Goal: Transaction & Acquisition: Purchase product/service

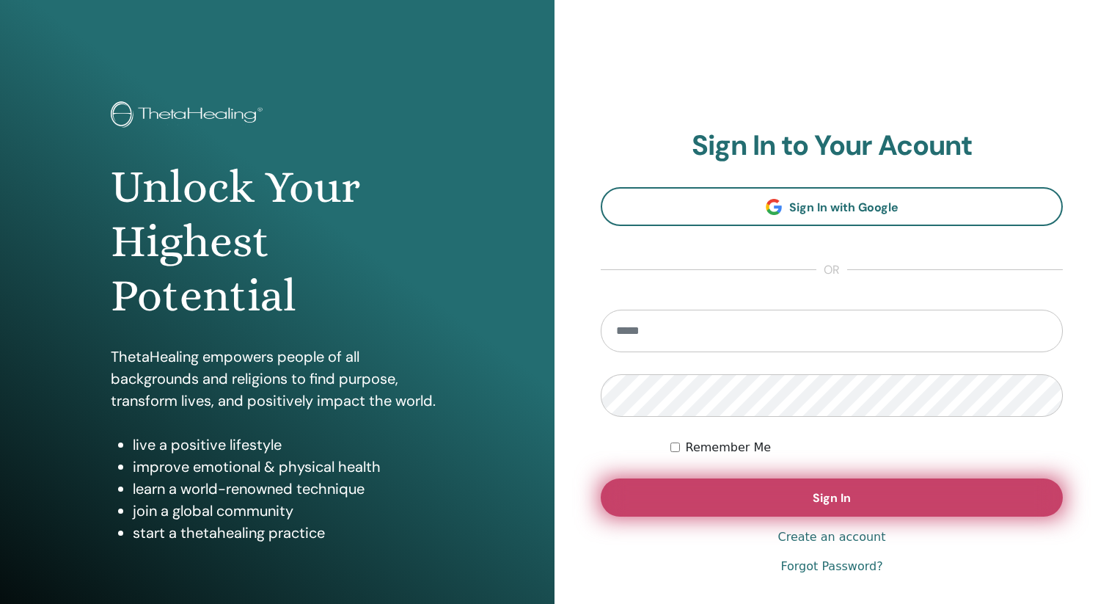
type input "**********"
click at [808, 497] on button "Sign In" at bounding box center [832, 497] width 462 height 38
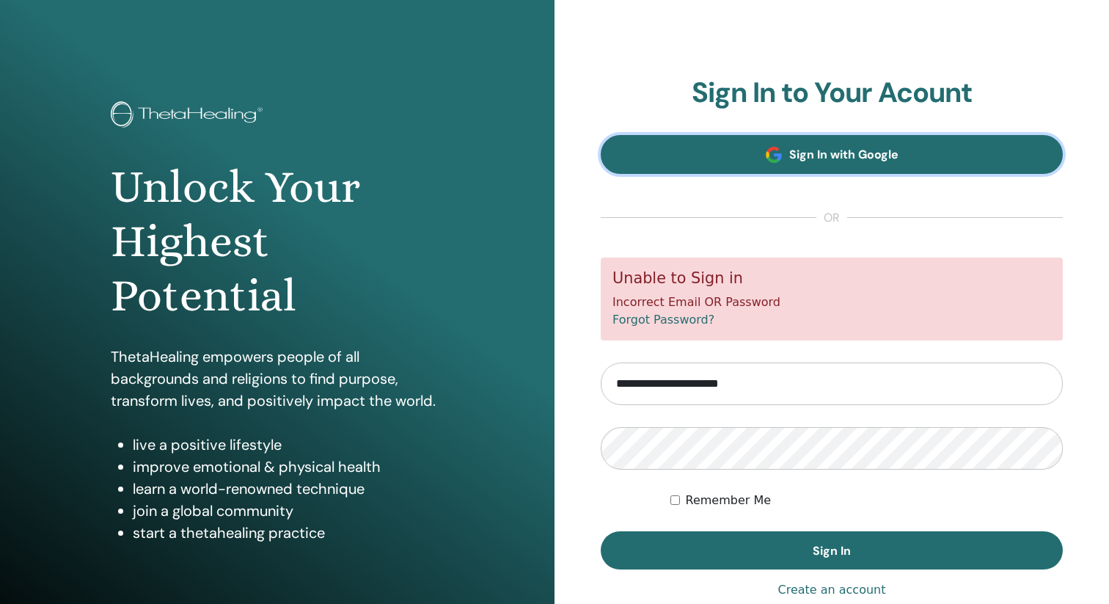
click at [813, 145] on link "Sign In with Google" at bounding box center [832, 154] width 462 height 39
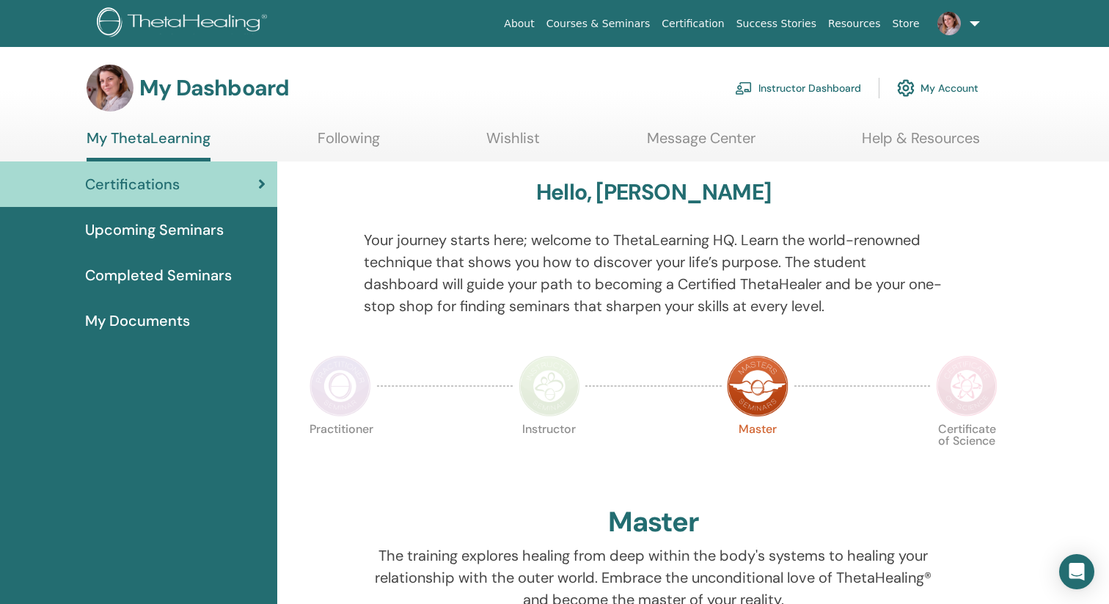
click at [792, 88] on link "Instructor Dashboard" at bounding box center [798, 88] width 126 height 32
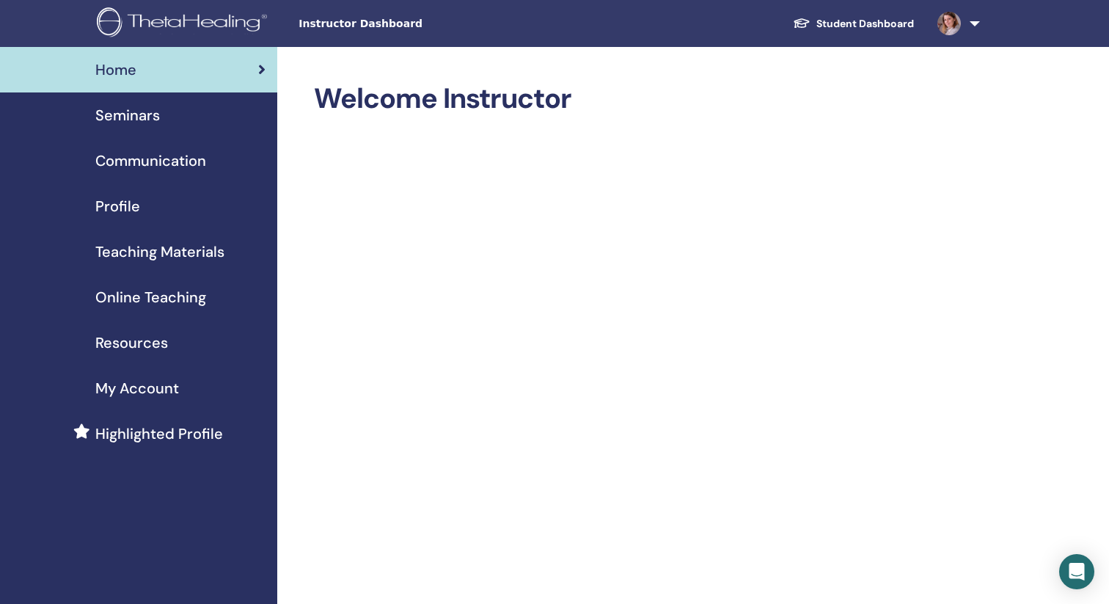
click at [150, 299] on span "Online Teaching" at bounding box center [150, 297] width 111 height 22
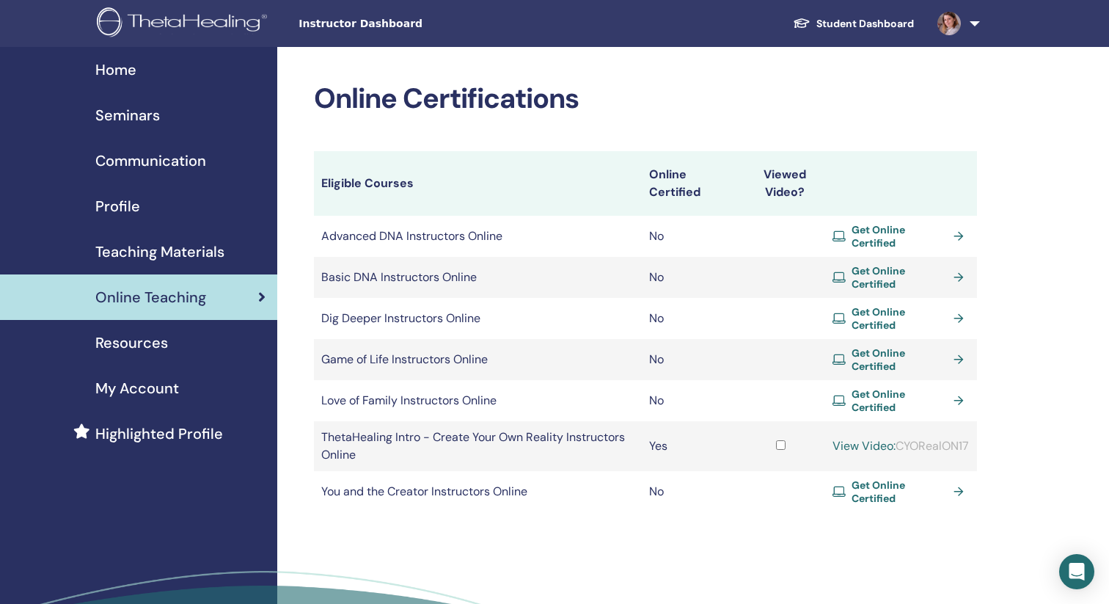
click at [902, 274] on span "Get Online Certified" at bounding box center [900, 277] width 97 height 26
click at [857, 233] on span "Get Online Certified" at bounding box center [900, 236] width 97 height 26
click at [877, 321] on span "Get Online Certified" at bounding box center [900, 318] width 97 height 26
click at [875, 366] on span "Get Online Certified" at bounding box center [900, 359] width 97 height 26
click at [879, 400] on span "Get Online Certified" at bounding box center [900, 400] width 97 height 26
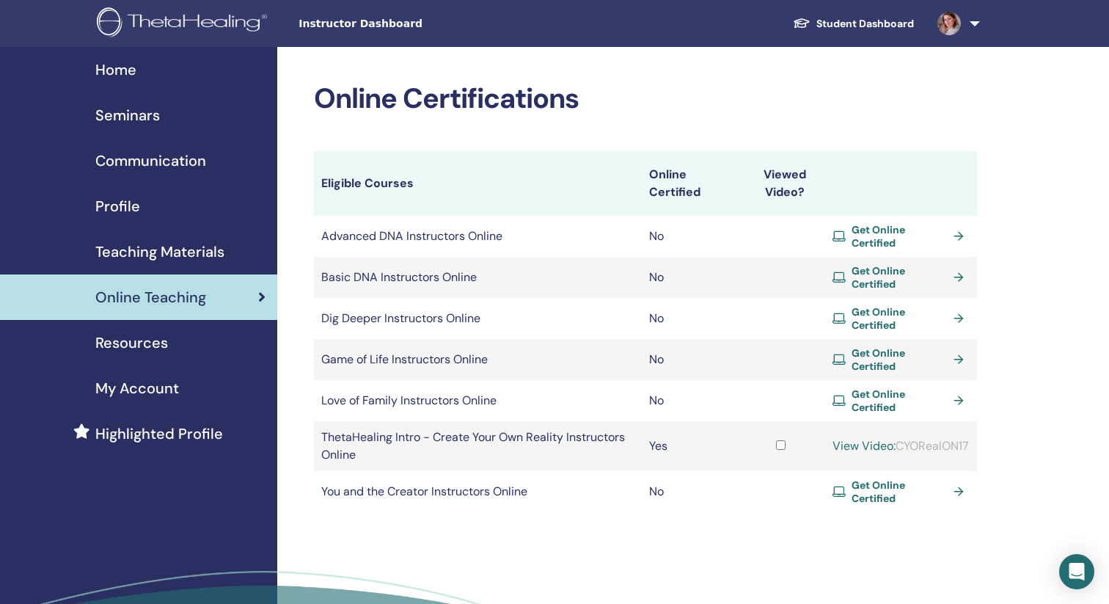
click at [879, 497] on span "Get Online Certified" at bounding box center [900, 491] width 97 height 26
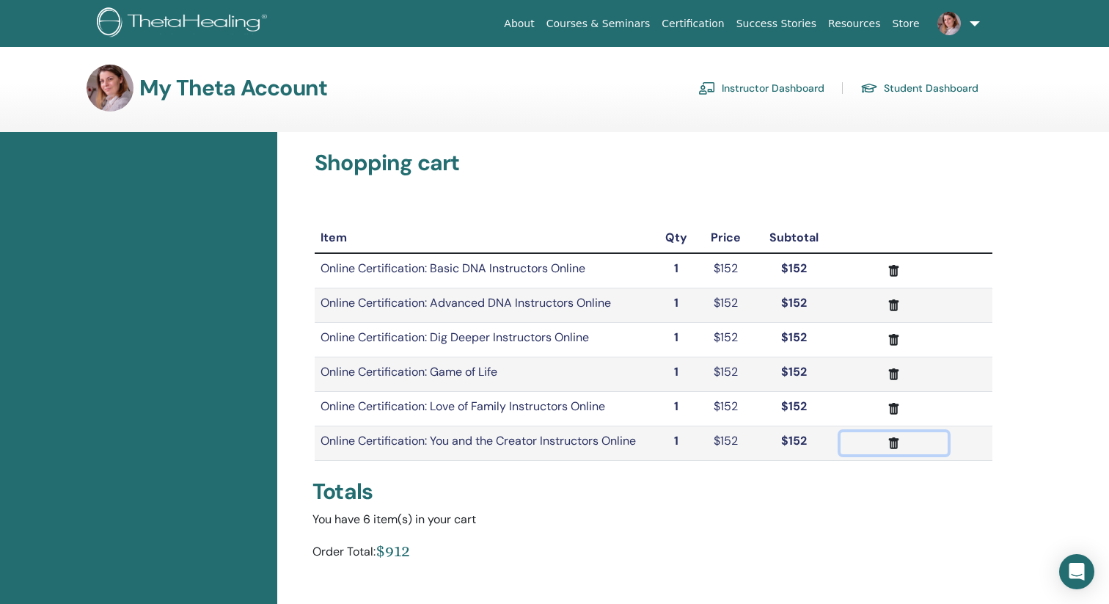
click at [887, 439] on icon "submit" at bounding box center [893, 443] width 15 height 15
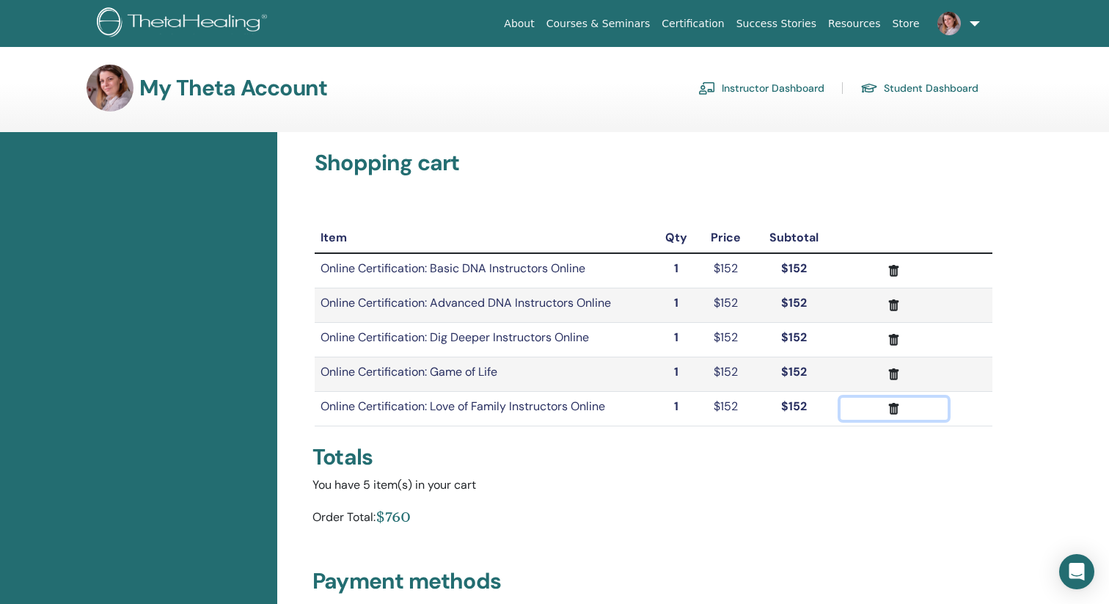
click at [891, 409] on icon "submit" at bounding box center [893, 408] width 15 height 15
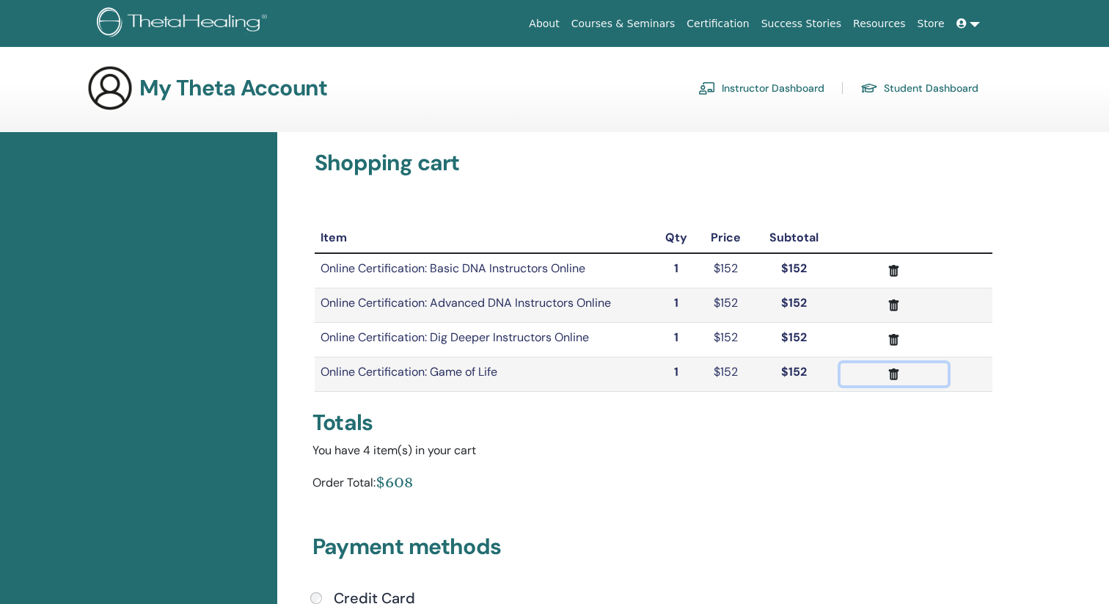
click at [894, 373] on icon "submit" at bounding box center [894, 374] width 10 height 12
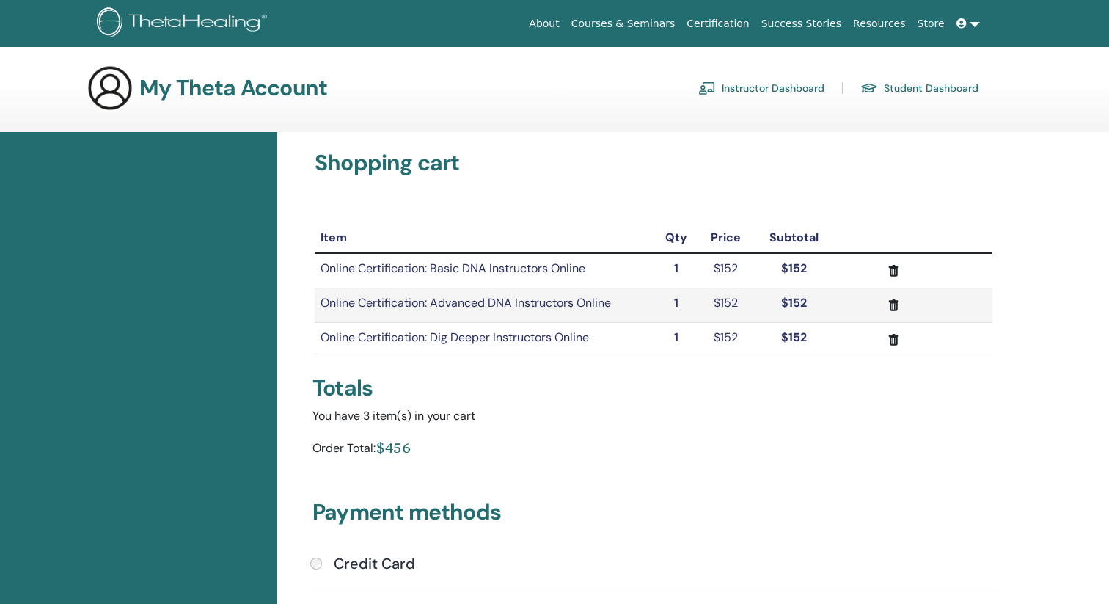
click at [892, 339] on icon "submit" at bounding box center [894, 340] width 10 height 12
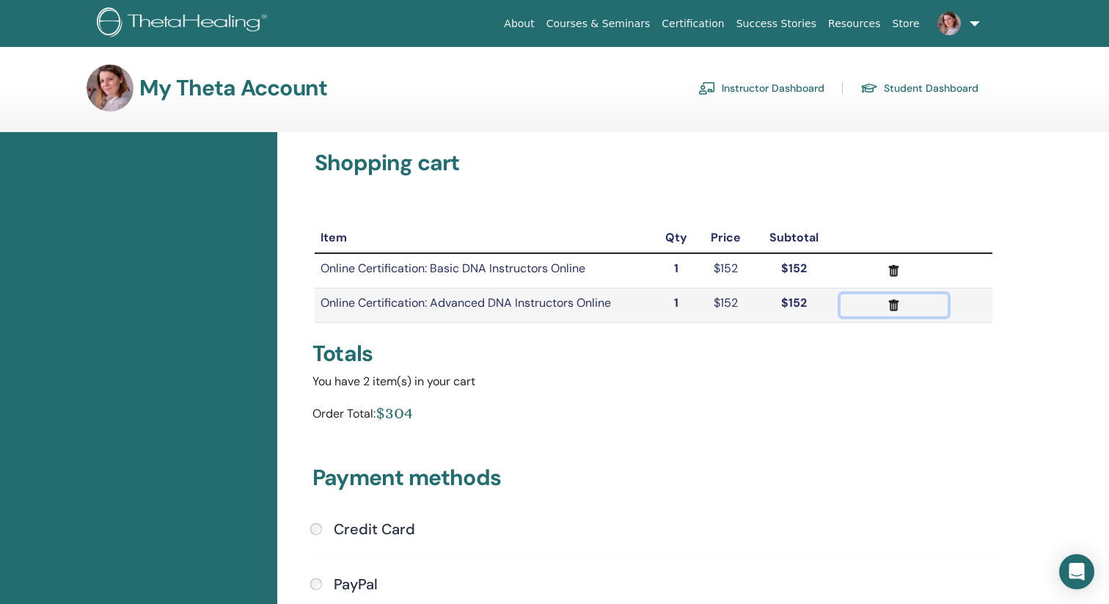
click at [892, 302] on icon "submit" at bounding box center [894, 305] width 10 height 12
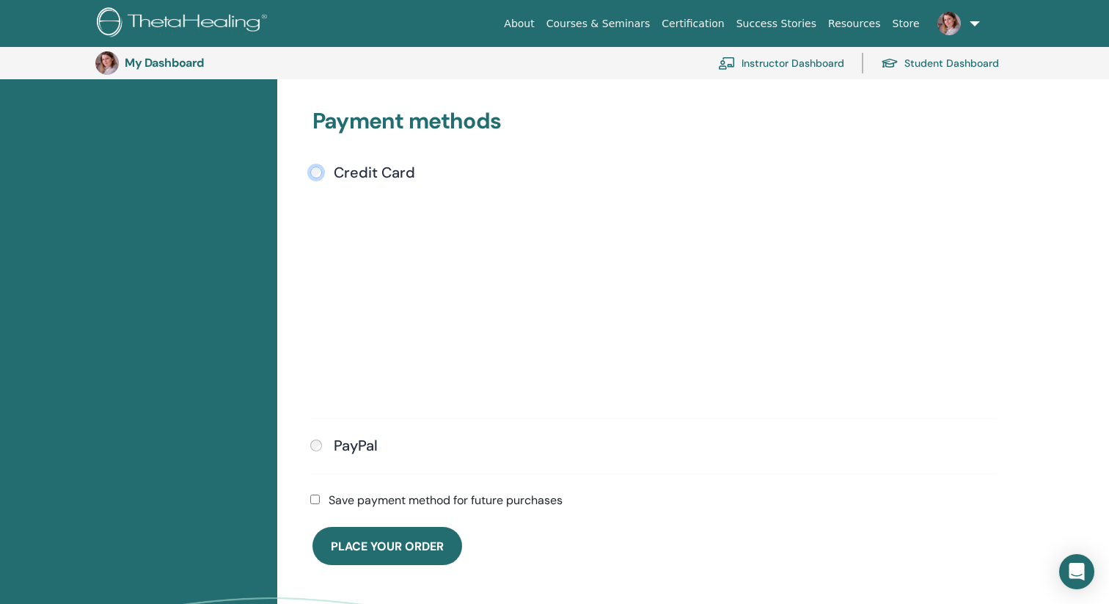
scroll to position [368, 0]
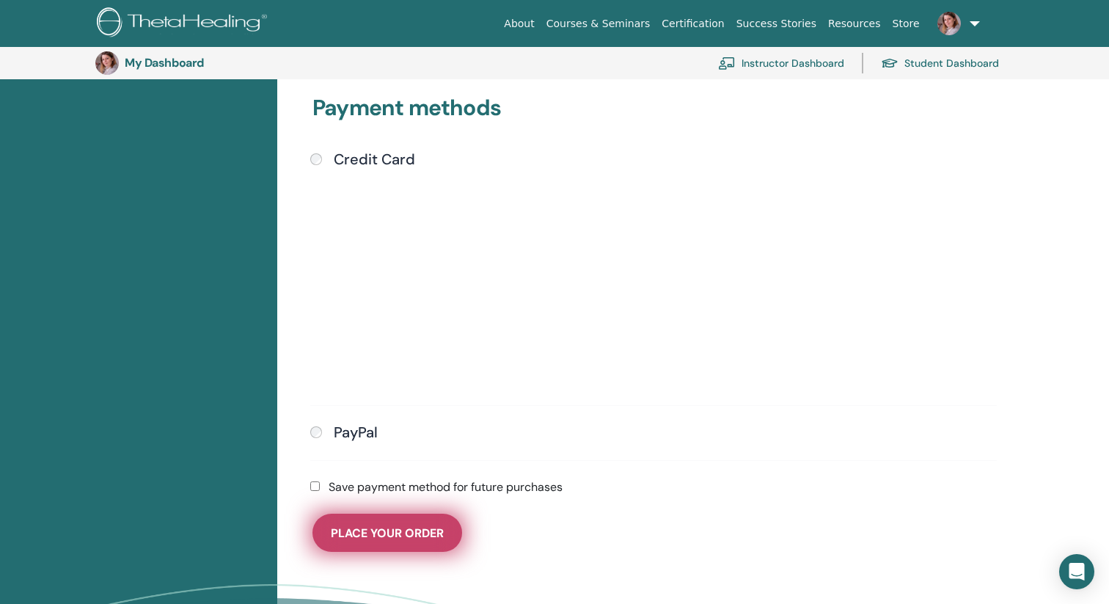
click at [374, 540] on button "Place Your Order" at bounding box center [388, 533] width 150 height 38
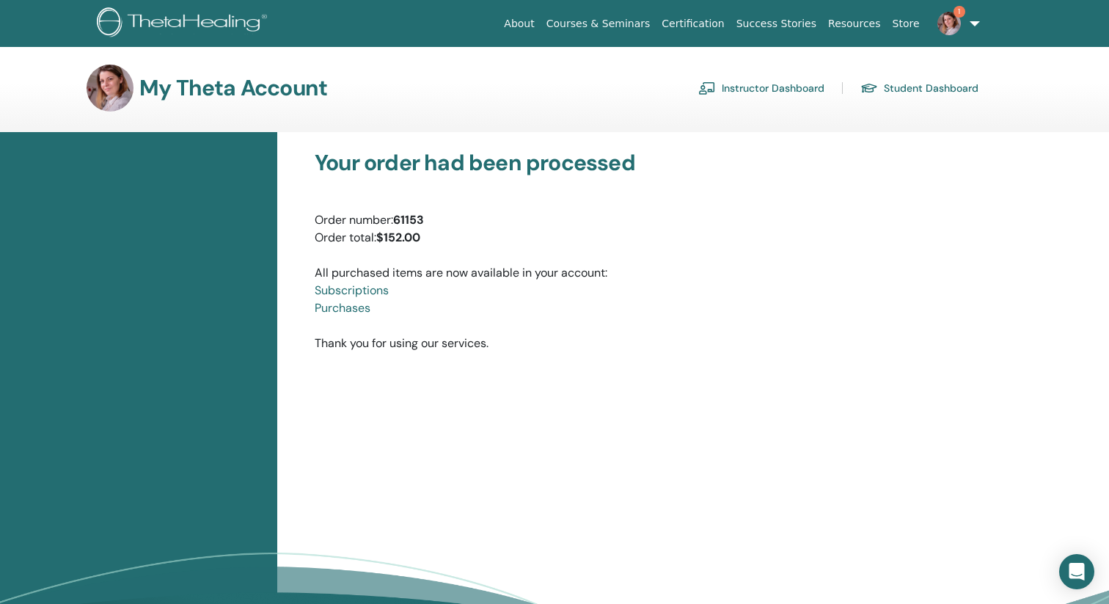
click at [359, 287] on link "Subscriptions" at bounding box center [352, 289] width 74 height 15
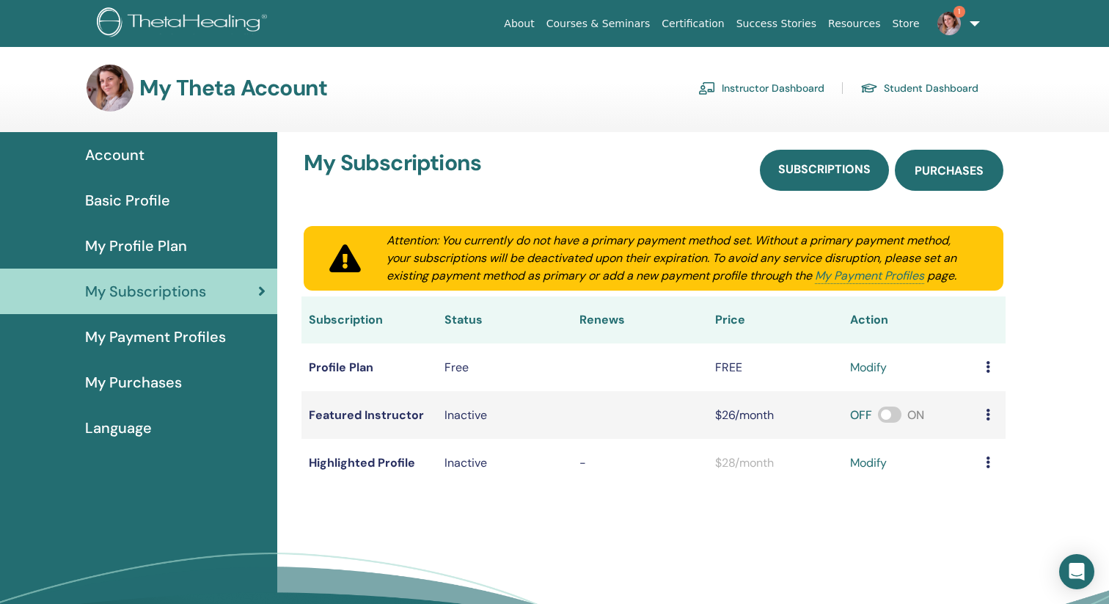
click at [937, 162] on link "Purchases" at bounding box center [949, 170] width 109 height 41
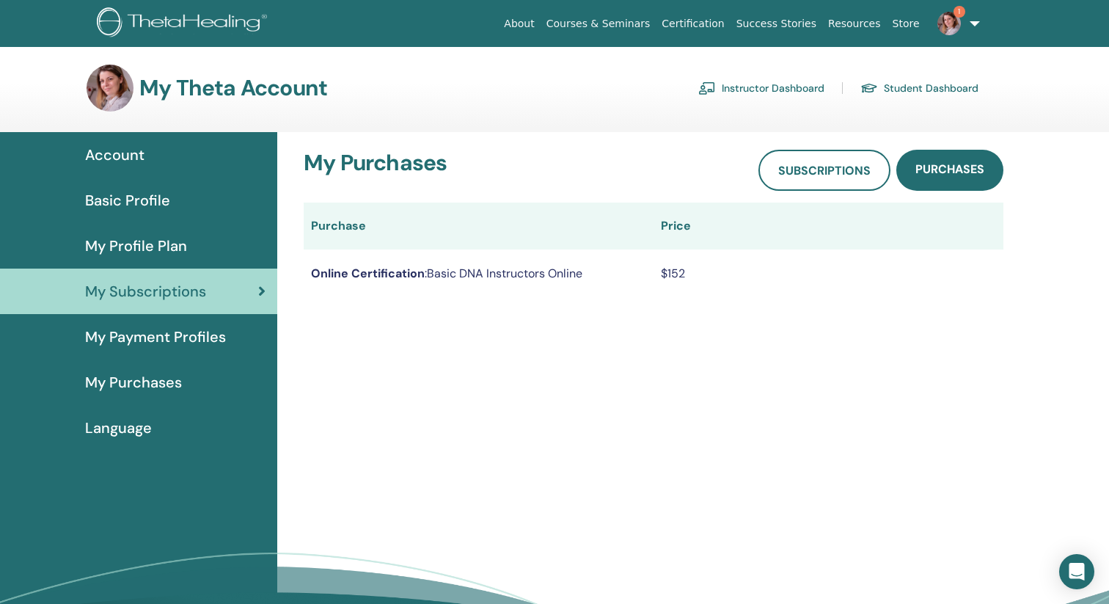
click at [127, 249] on span "My Profile Plan" at bounding box center [136, 246] width 102 height 22
